Goal: Navigation & Orientation: Find specific page/section

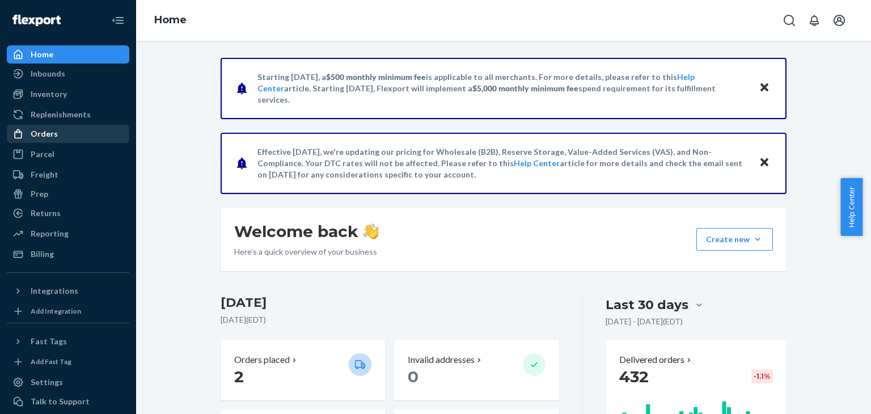
click at [46, 132] on div "Orders" at bounding box center [44, 133] width 27 height 11
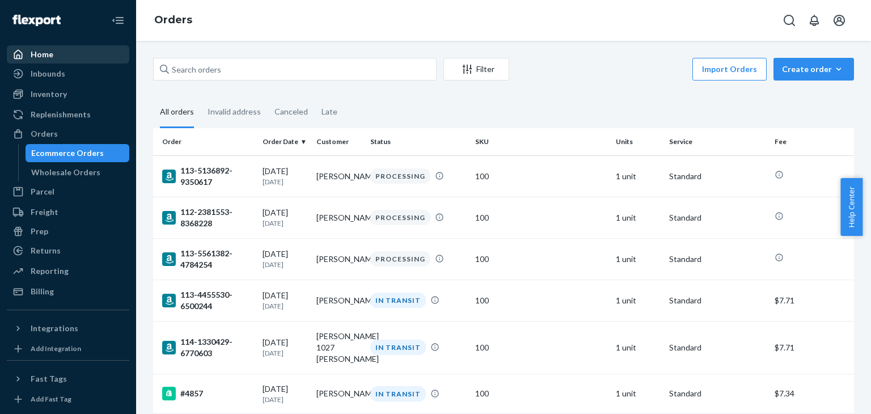
click at [42, 55] on div "Home" at bounding box center [42, 54] width 23 height 11
